Goal: Information Seeking & Learning: Understand process/instructions

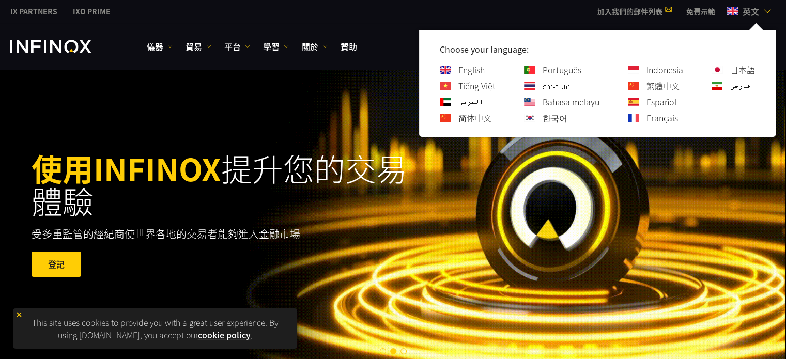
click at [667, 86] on link "繁體中文" at bounding box center [662, 86] width 33 height 12
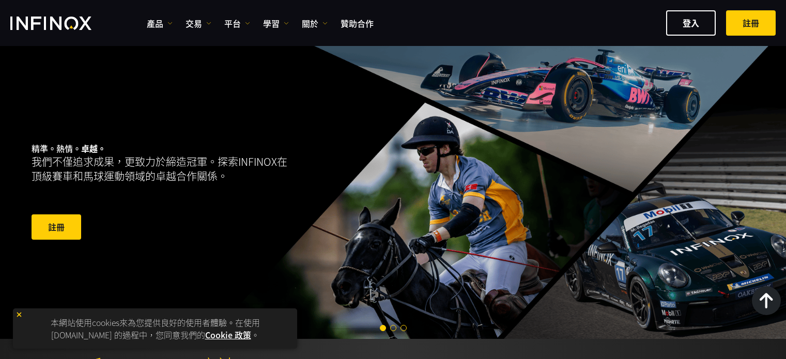
scroll to position [2073, 0]
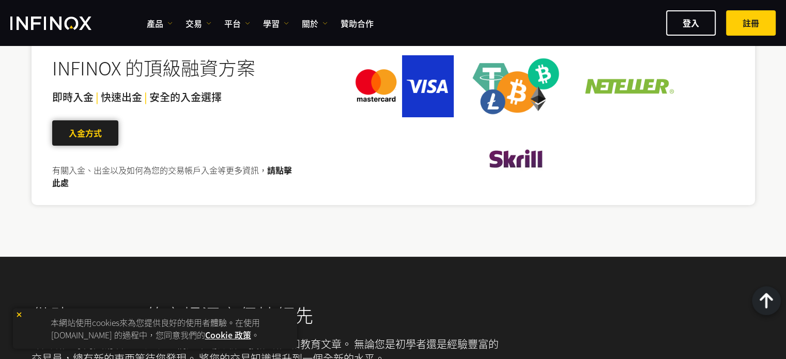
click at [85, 133] on span at bounding box center [85, 133] width 0 height 0
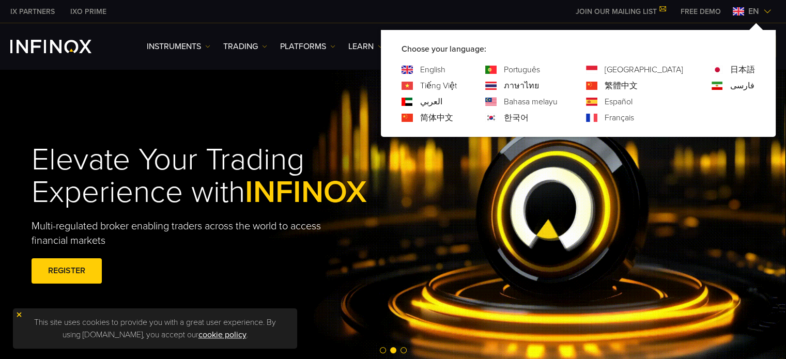
click at [638, 85] on link "繁體中文" at bounding box center [620, 86] width 33 height 12
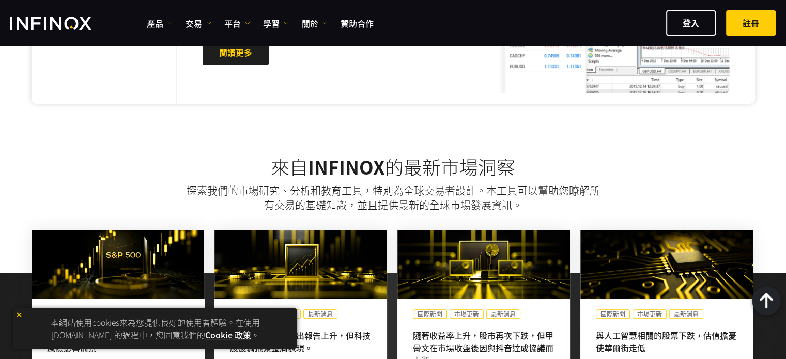
scroll to position [517, 0]
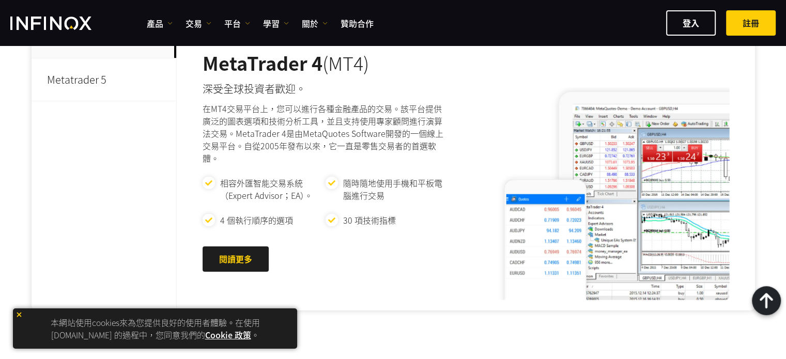
click at [100, 76] on p "Metatrader 5" at bounding box center [104, 79] width 145 height 43
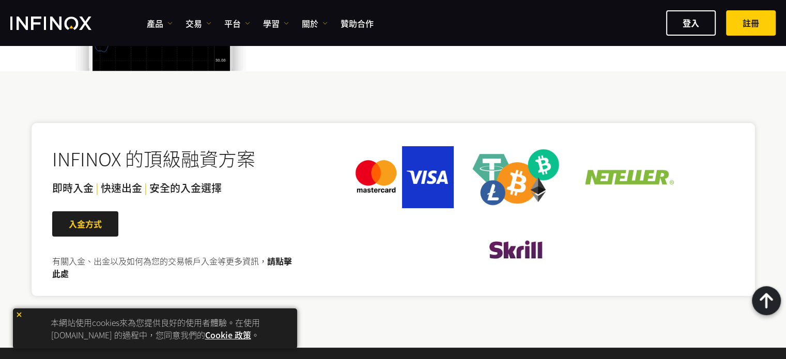
scroll to position [1963, 0]
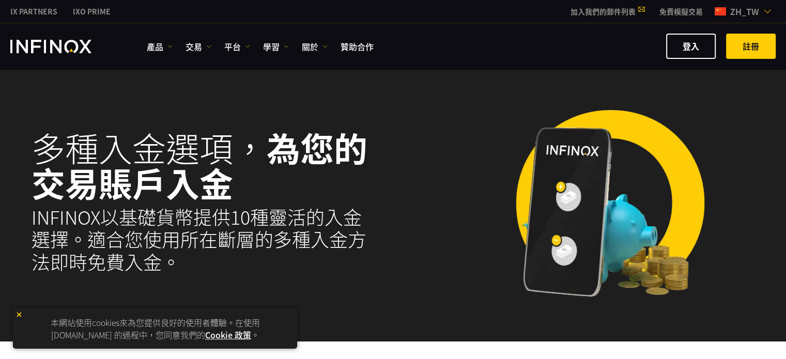
select select "***"
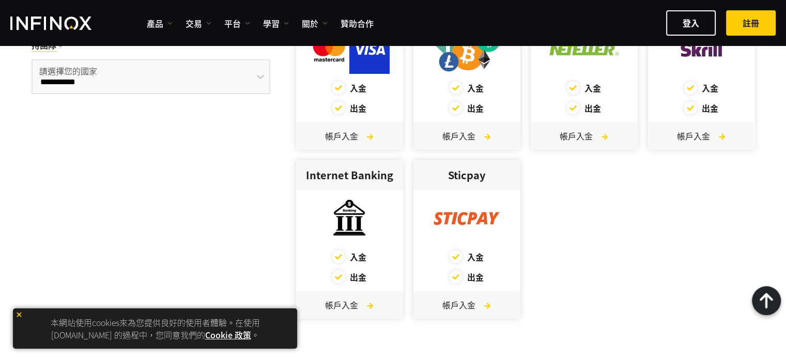
scroll to position [310, 0]
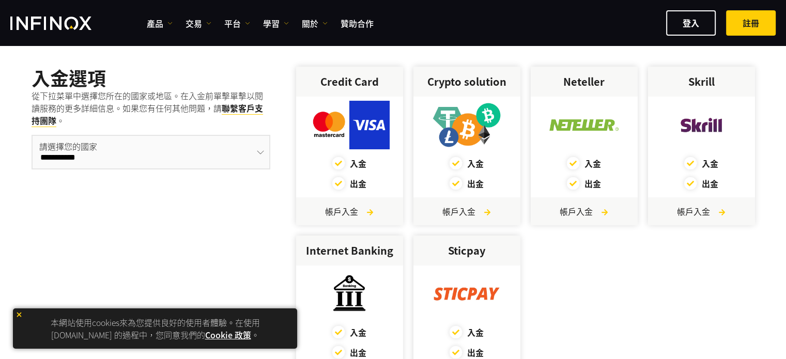
click at [476, 164] on div "入金" at bounding box center [466, 163] width 107 height 12
click at [457, 112] on img at bounding box center [466, 125] width 81 height 49
click at [149, 212] on div "**********" at bounding box center [151, 235] width 239 height 337
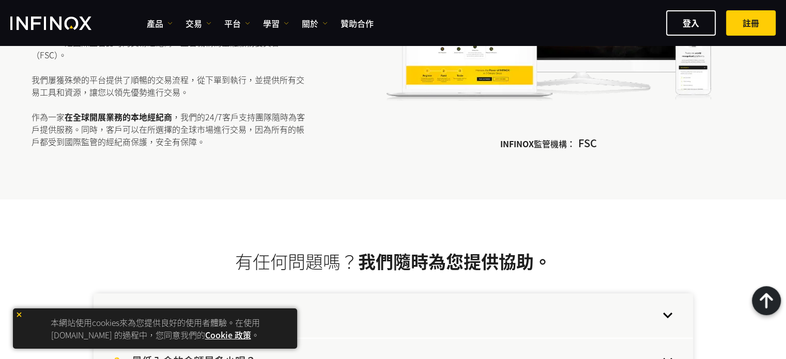
scroll to position [2273, 0]
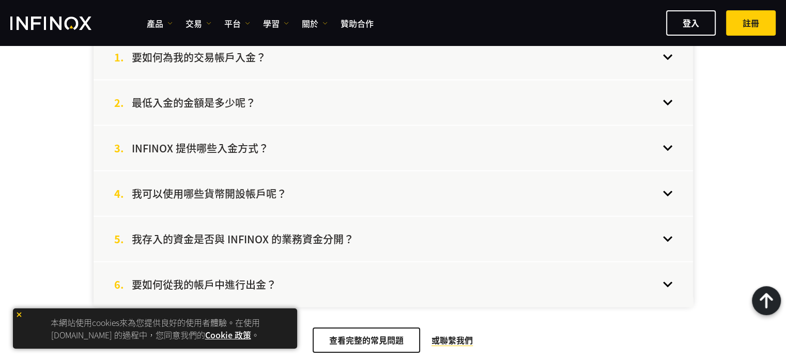
click at [256, 142] on h4 "INFINOX 提供哪些入金方式？" at bounding box center [200, 148] width 137 height 13
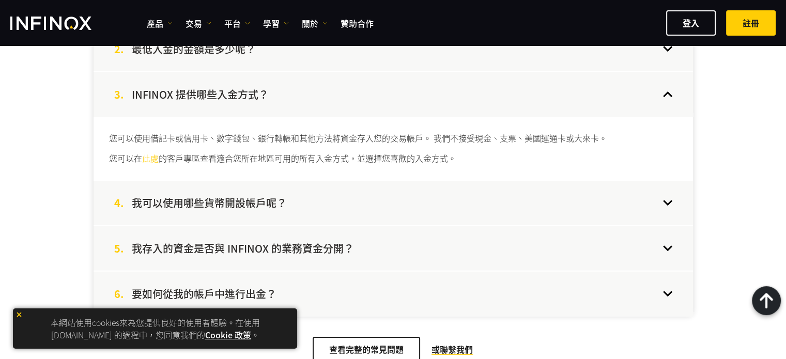
scroll to position [2428, 0]
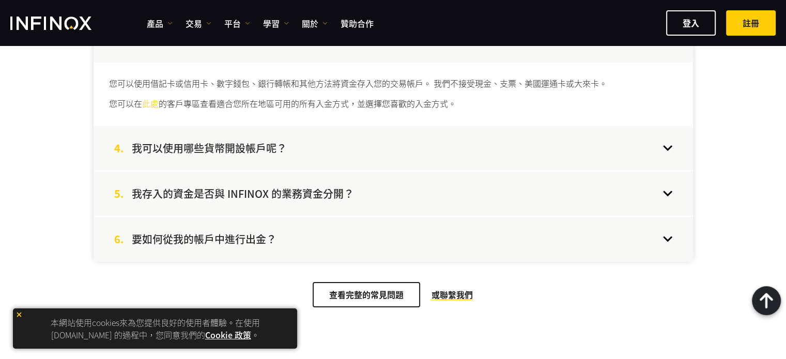
click at [238, 142] on h4 "我可以使用哪些貨幣開設帳戶呢？" at bounding box center [209, 148] width 155 height 13
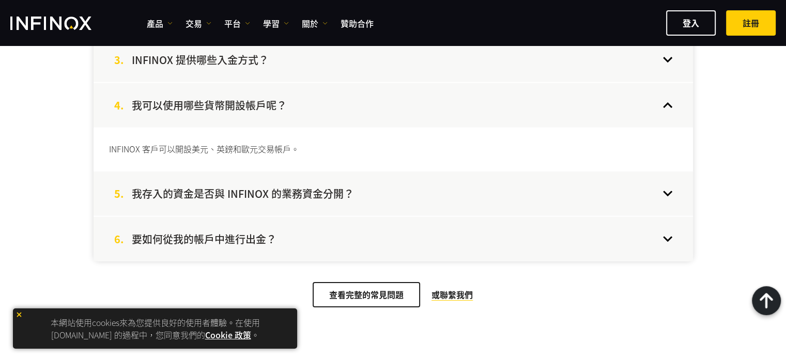
scroll to position [2377, 0]
drag, startPoint x: 271, startPoint y: 163, endPoint x: 271, endPoint y: 169, distance: 5.7
click at [271, 187] on h4 "我存入的資金是否與 INFINOX 的業務資金分開？" at bounding box center [243, 193] width 222 height 13
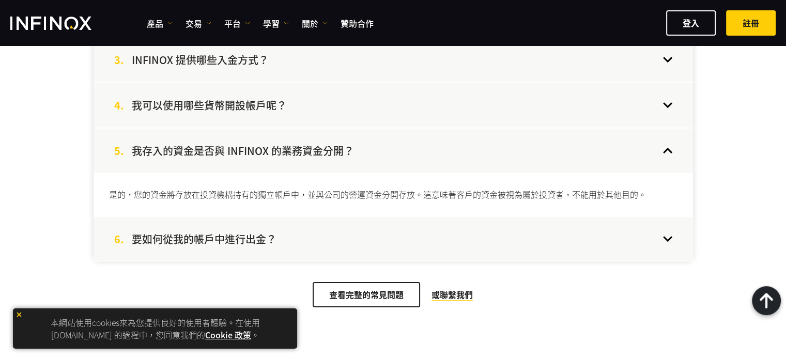
click at [239, 232] on h4 "要如何從我的帳戶中進行出金？" at bounding box center [204, 238] width 145 height 13
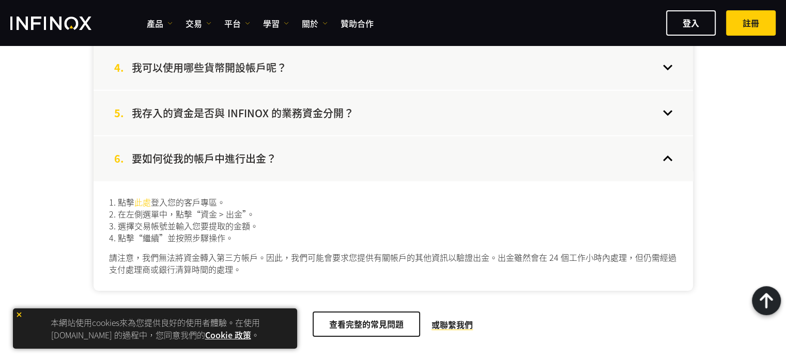
scroll to position [2325, 0]
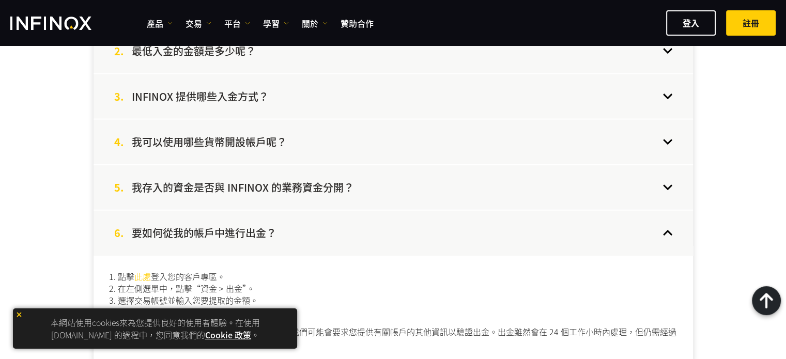
click at [225, 92] on div "3. INFINOX 提供哪些入金方式？" at bounding box center [393, 96] width 599 height 44
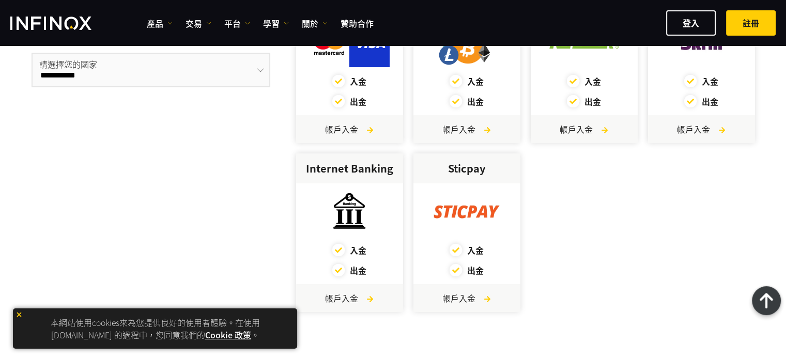
scroll to position [258, 0]
